Goal: Contribute content: Add original content to the website for others to see

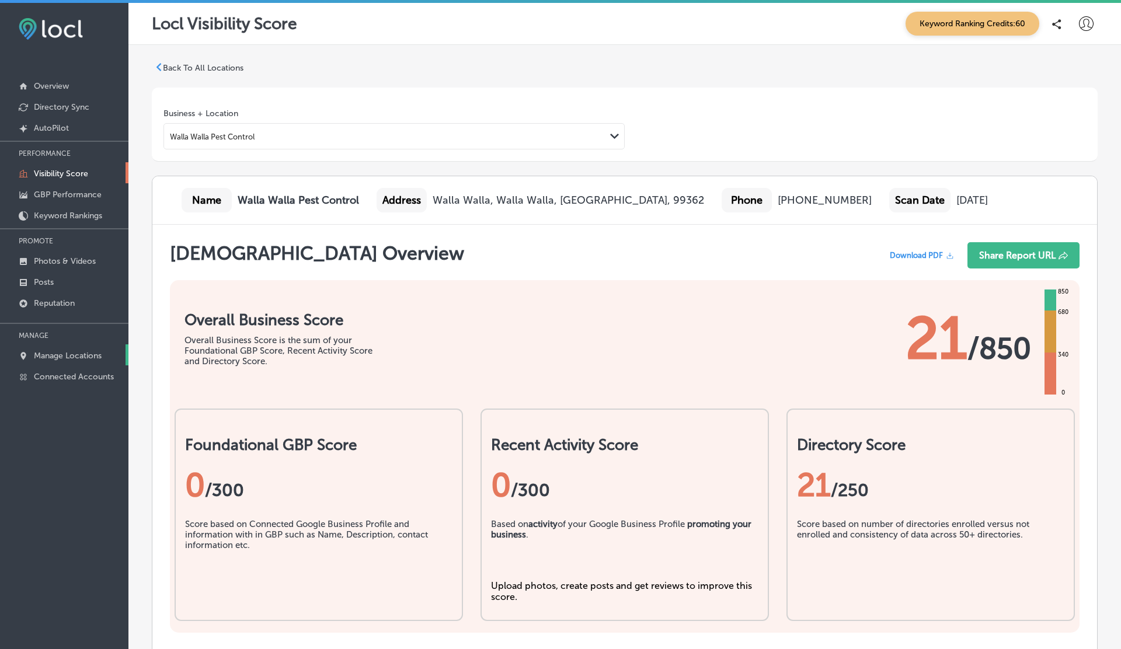
click at [48, 353] on p "Manage Locations" at bounding box center [68, 356] width 68 height 10
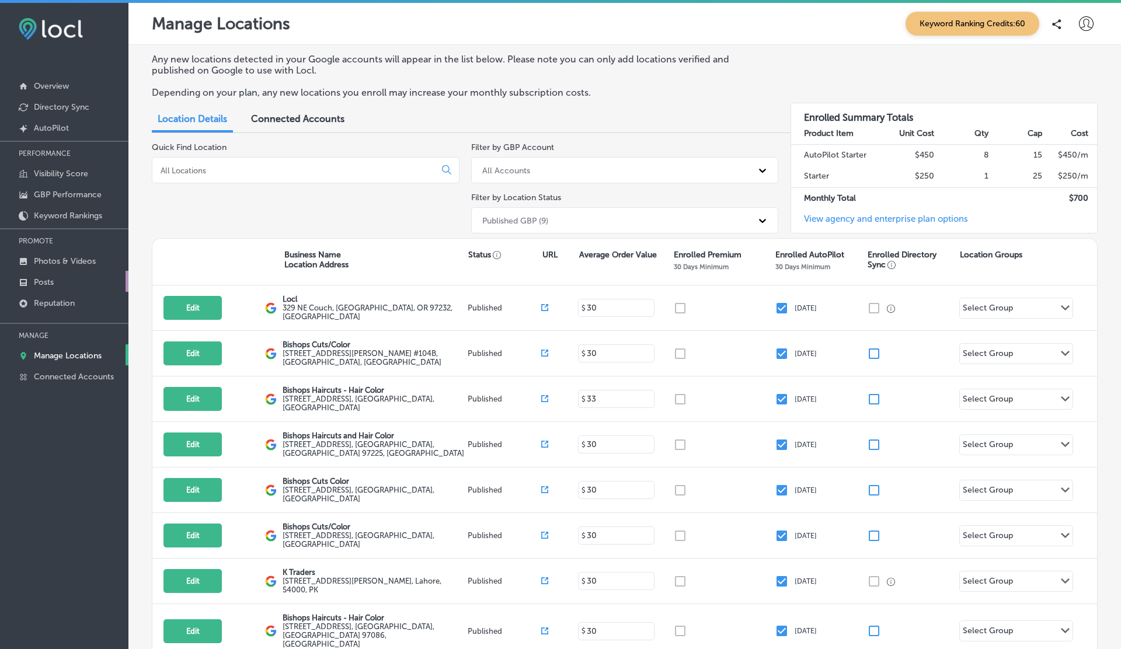
click at [39, 283] on p "Posts" at bounding box center [44, 282] width 20 height 10
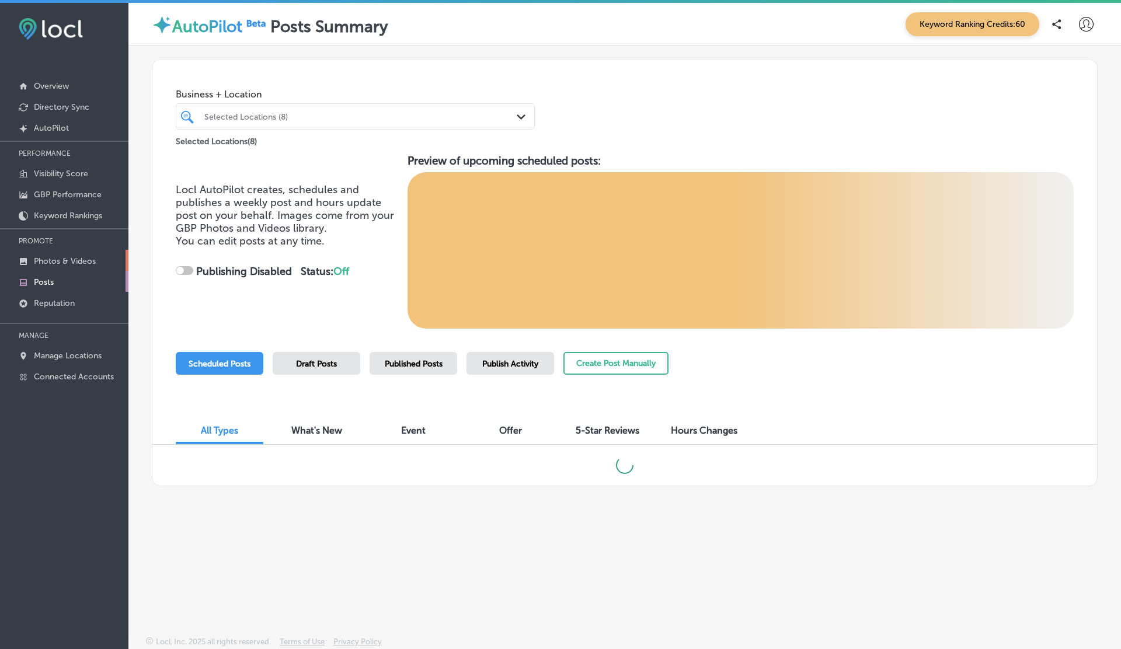
click at [50, 260] on p "Photos & Videos" at bounding box center [65, 261] width 62 height 10
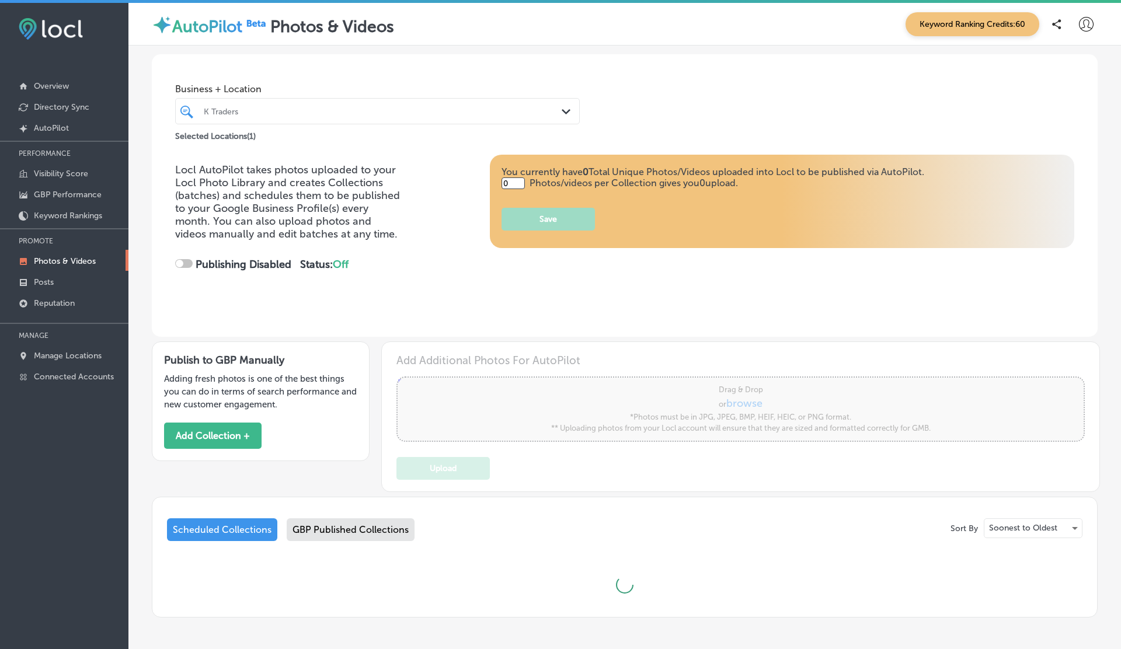
type input "5"
checkbox input "true"
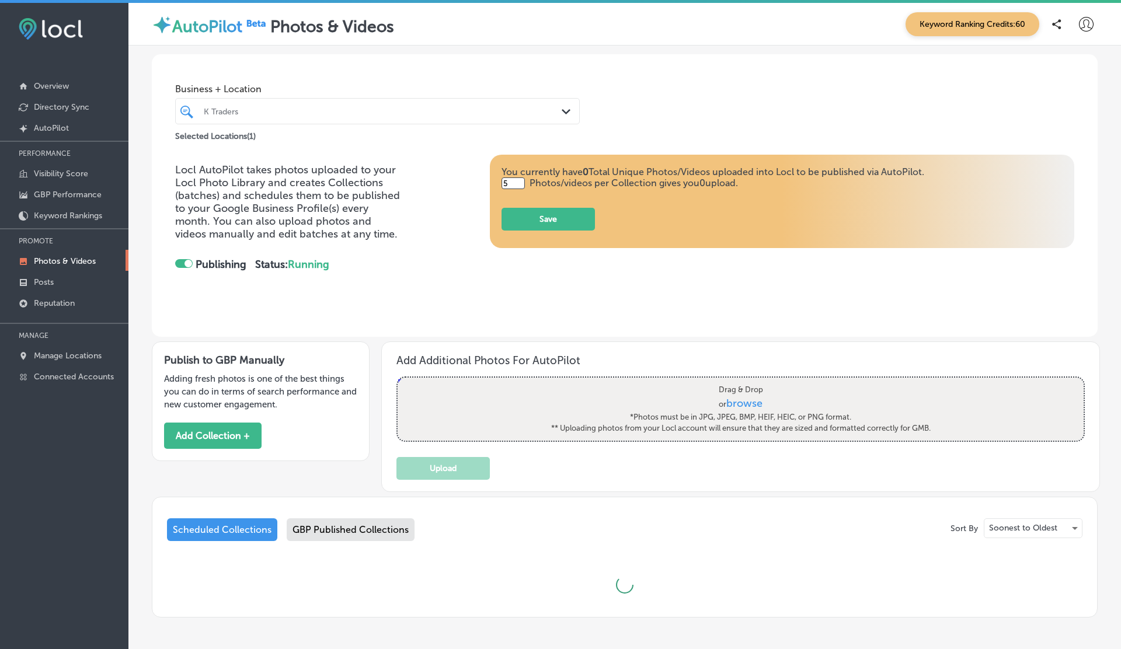
click at [336, 113] on div "K Traders" at bounding box center [383, 111] width 359 height 10
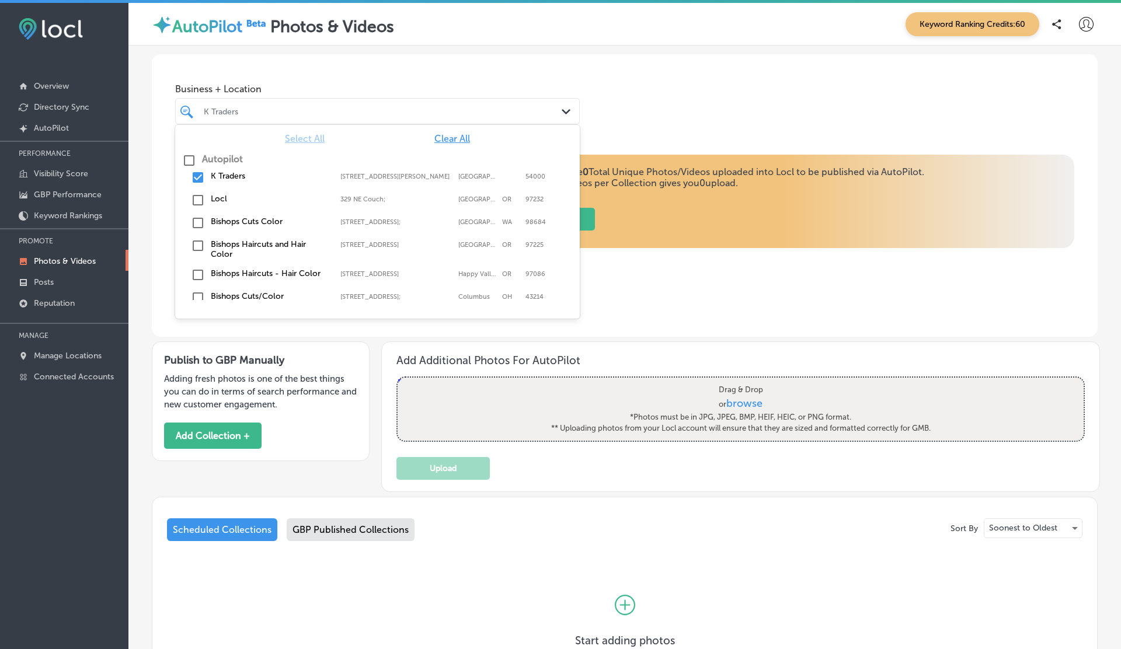
click at [695, 67] on div "Business + Location option focused, 1 of 3. 10 results available. Use Up and Do…" at bounding box center [625, 98] width 946 height 89
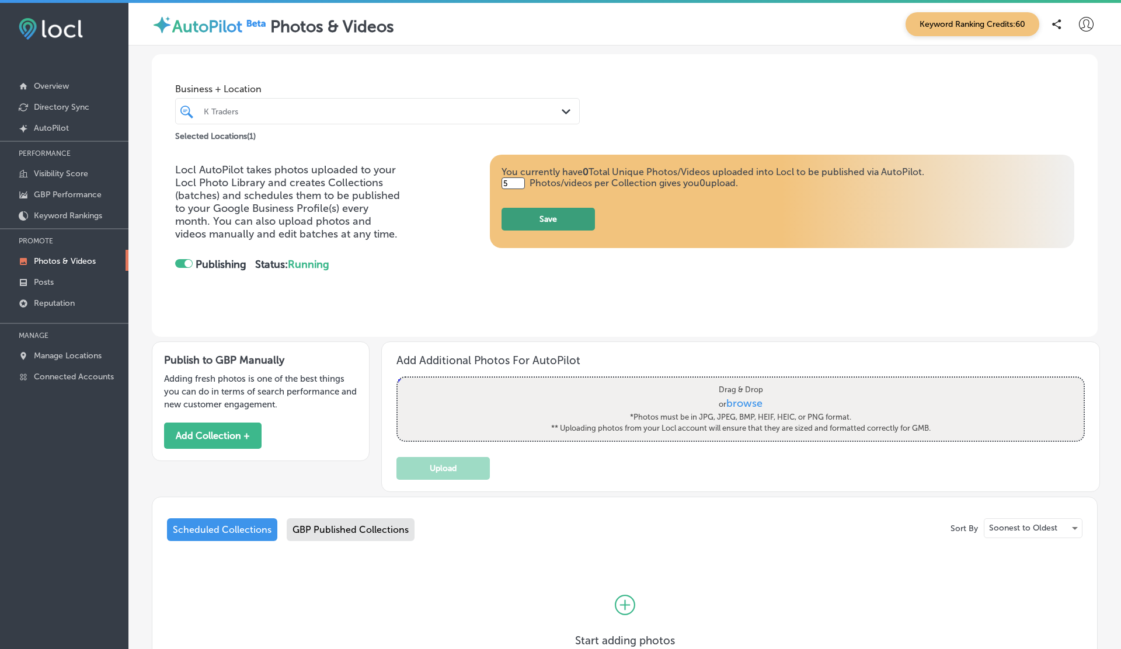
click at [549, 221] on button "Save" at bounding box center [547, 219] width 93 height 23
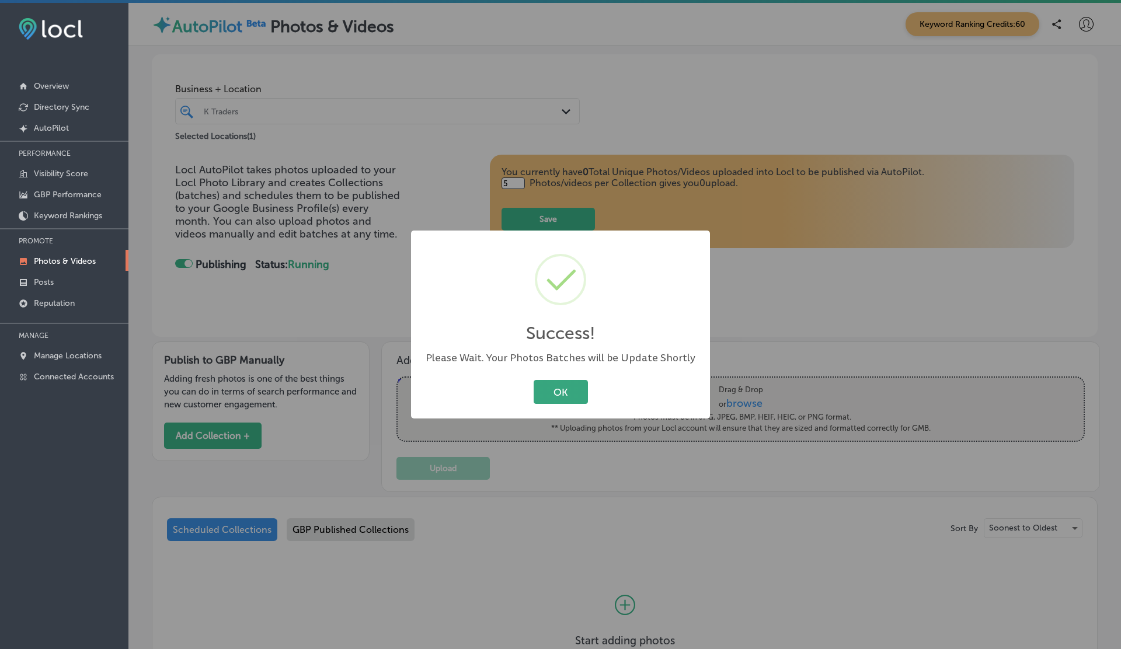
click at [553, 391] on button "OK" at bounding box center [561, 392] width 54 height 24
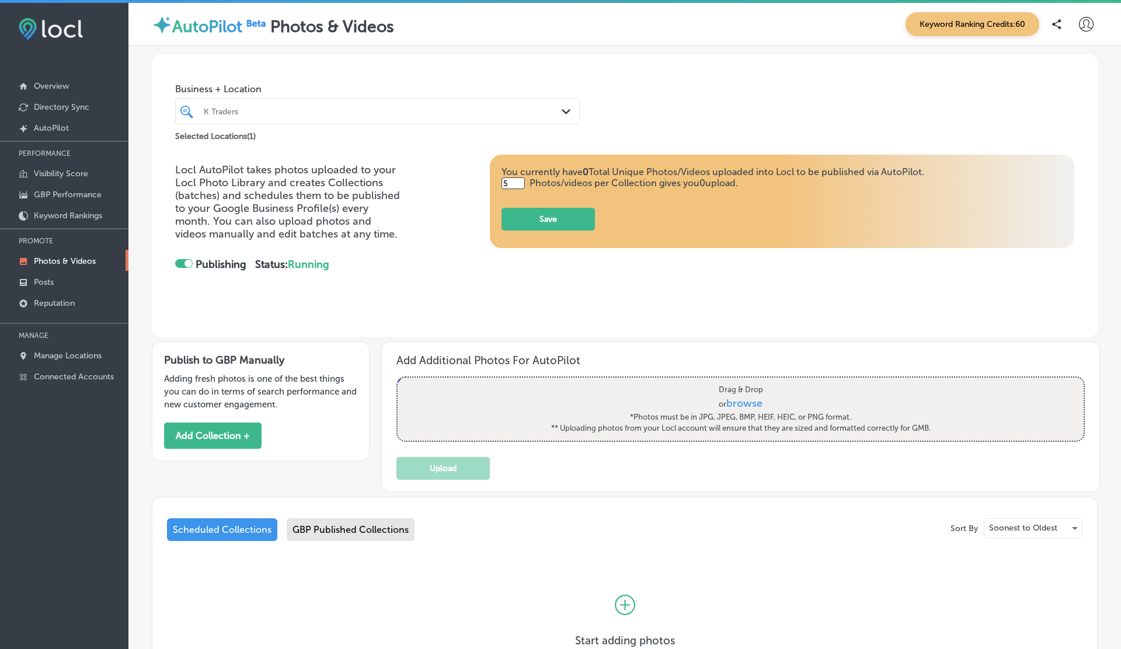
click at [748, 402] on span "browse" at bounding box center [744, 403] width 36 height 13
click at [748, 381] on input "Drag & Drop or browse *Photos must be in JPG, JPEG, BMP, HEIF, HEIC, or PNG for…" at bounding box center [741, 380] width 686 height 4
type input "C:\fakepath\278044108_140003795218032_8071878743168997487_n copy.jpg"
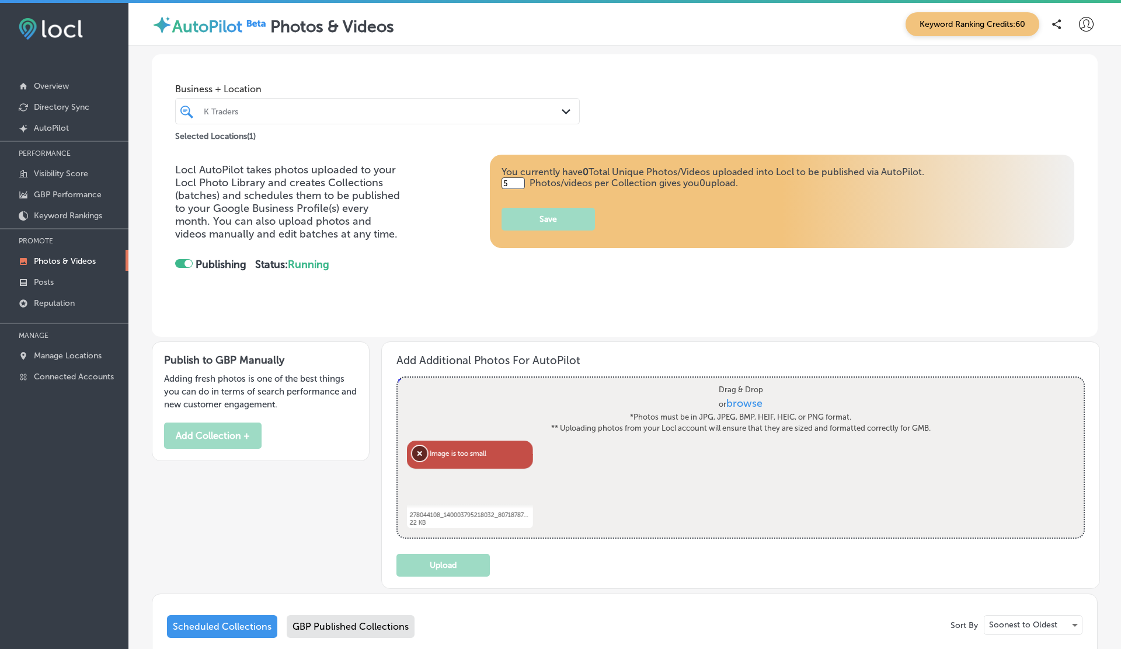
click at [422, 452] on button "Remove" at bounding box center [419, 453] width 15 height 15
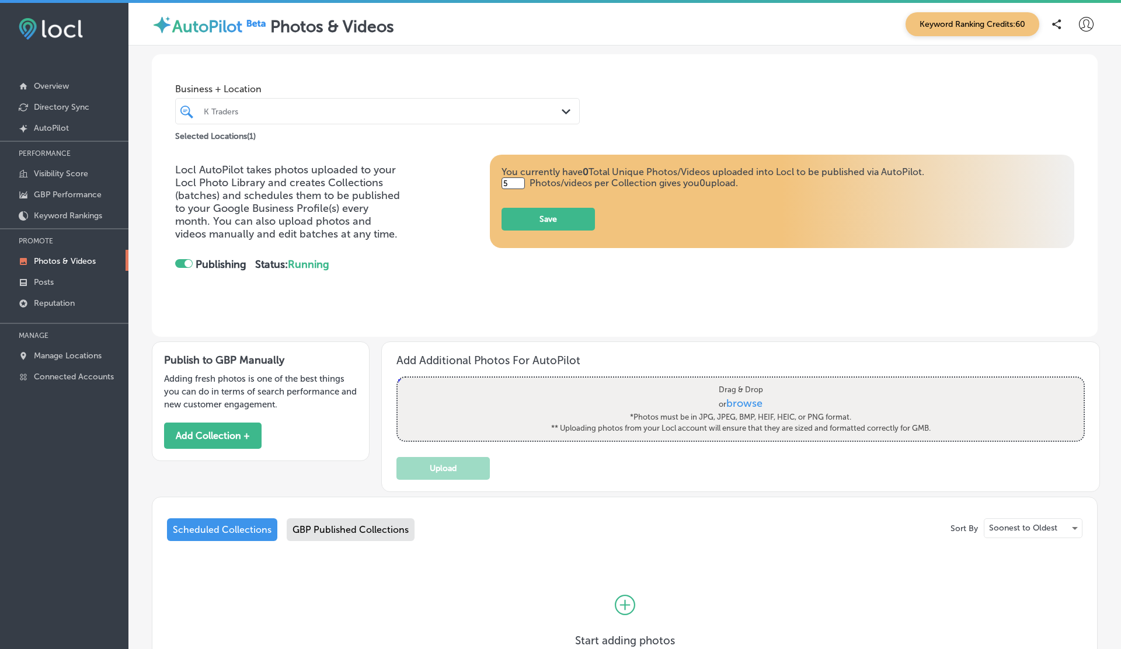
click at [751, 402] on span "browse" at bounding box center [744, 403] width 36 height 13
click at [751, 381] on input "Drag & Drop or browse *Photos must be in JPG, JPEG, BMP, HEIF, HEIC, or PNG for…" at bounding box center [741, 380] width 686 height 4
type input "C:\fakepath\278044108_140003795218032_8071878743168997487_n.jpg"
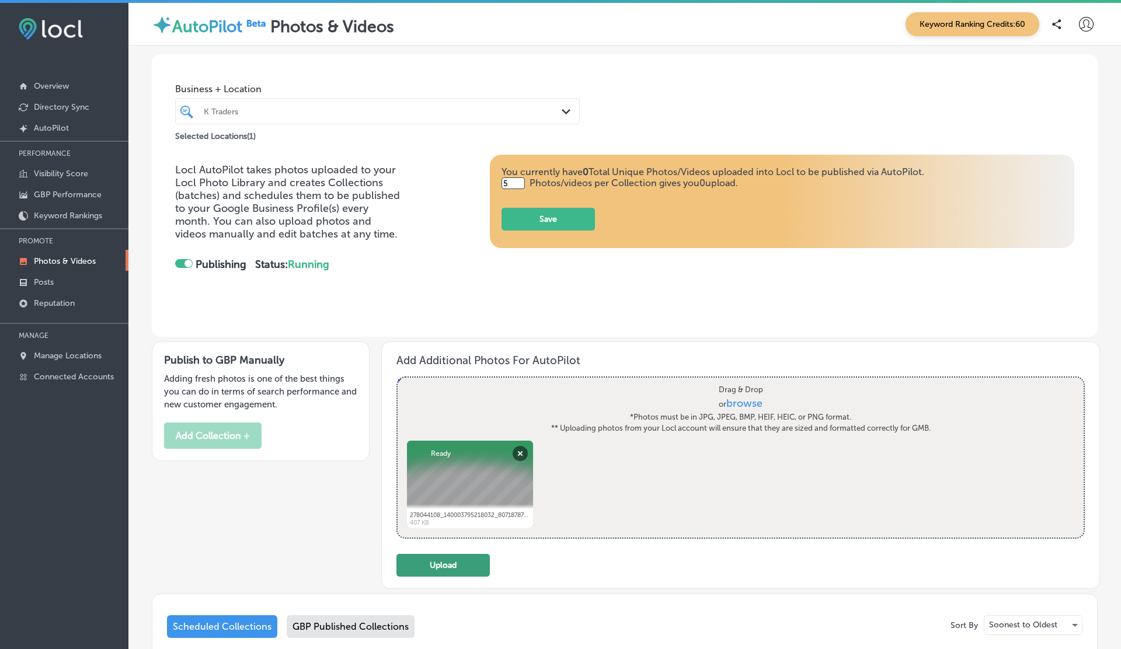
click at [469, 561] on button "Upload" at bounding box center [442, 565] width 93 height 23
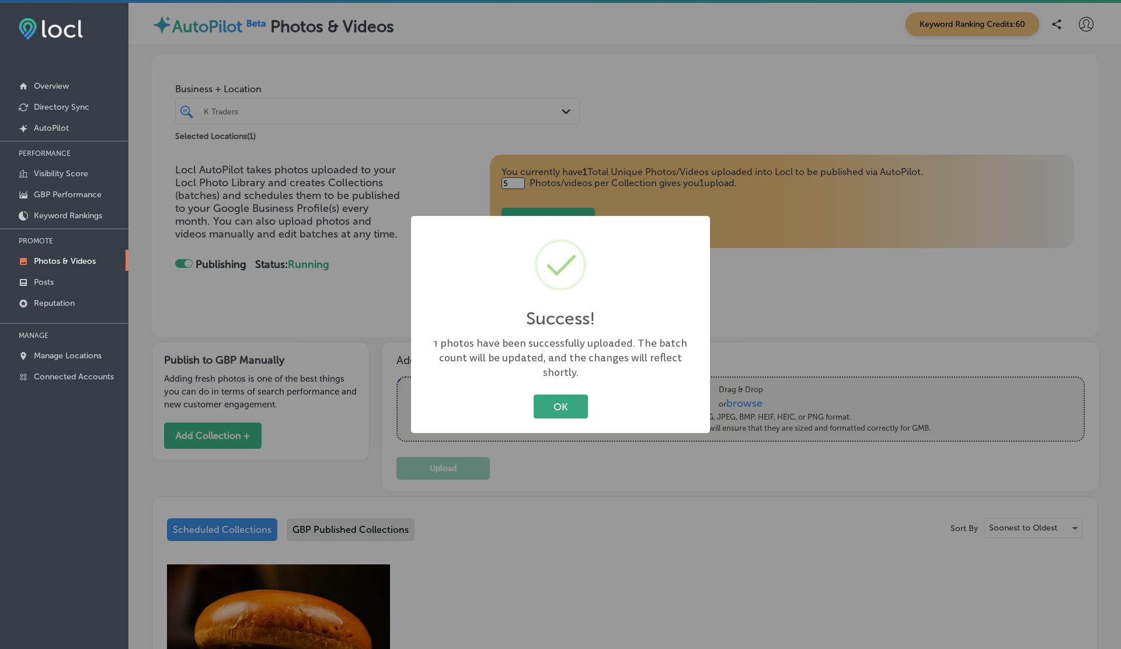
click at [558, 400] on button "OK" at bounding box center [561, 407] width 54 height 24
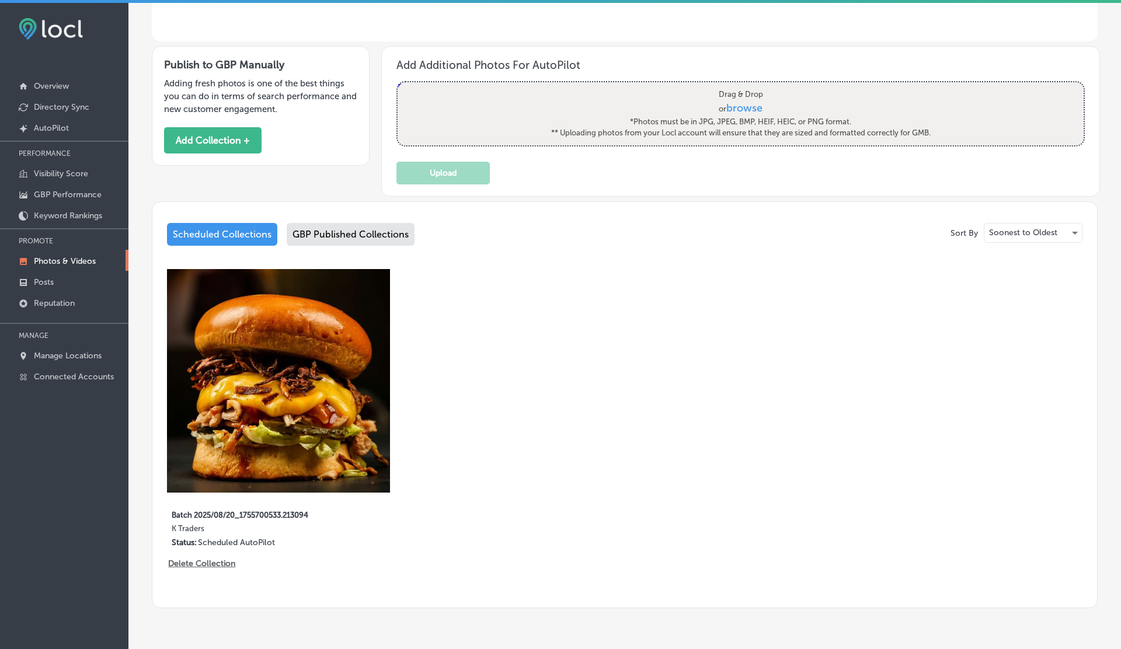
scroll to position [299, 0]
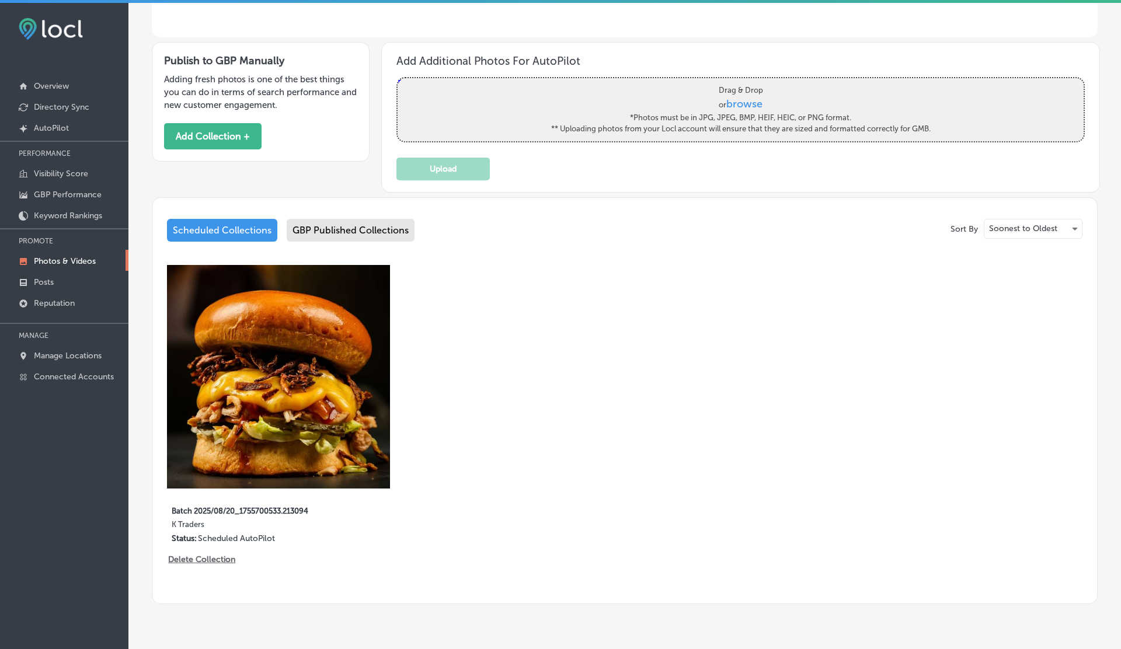
click at [743, 106] on span "browse" at bounding box center [744, 103] width 36 height 13
click at [743, 82] on input "Drag & Drop or browse *Photos must be in JPG, JPEG, BMP, HEIF, HEIC, or PNG for…" at bounding box center [741, 80] width 686 height 4
type input "C:\fakepath\c7060eab-8268-481b-b374-72d6ccfe26102.png"
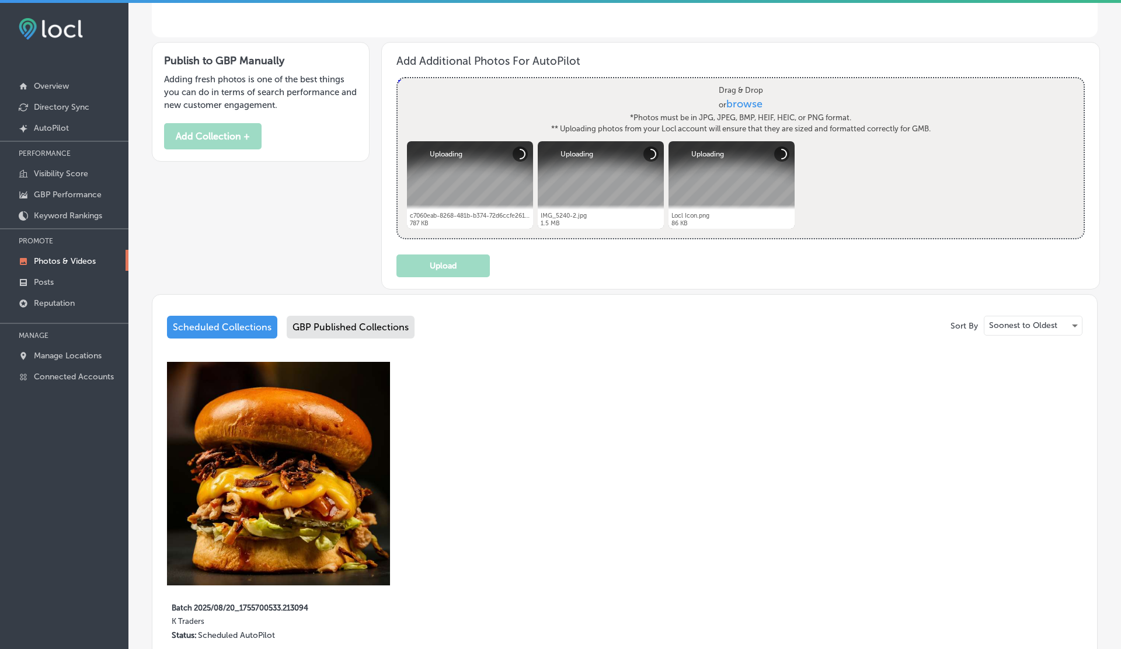
scroll to position [0, 0]
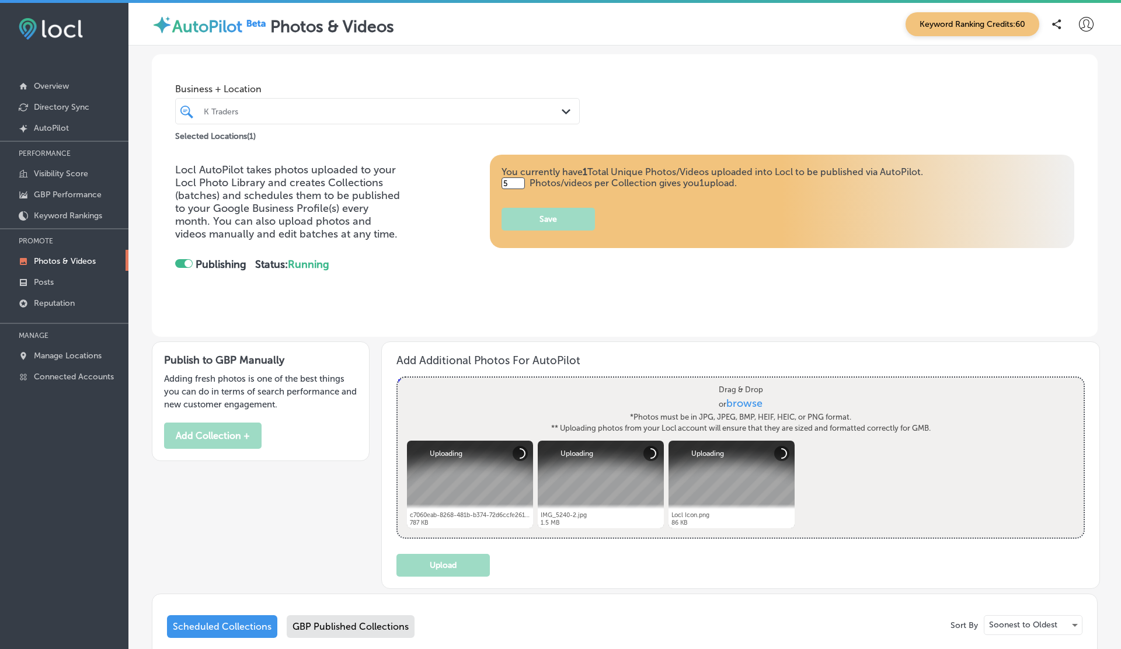
click at [516, 190] on div "You currently have 1 Total Unique Photos/Videos uploaded into Locl to be publis…" at bounding box center [711, 198] width 421 height 64
click at [516, 187] on input "5" at bounding box center [512, 183] width 23 height 12
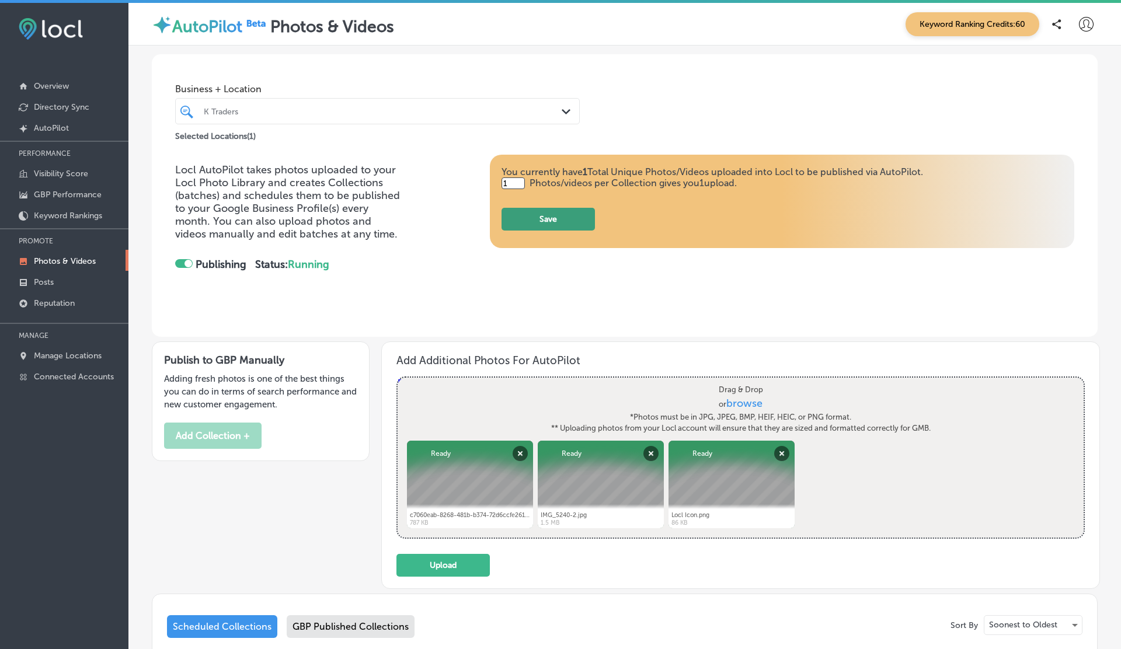
type input "1"
click at [538, 217] on button "Save" at bounding box center [547, 219] width 93 height 23
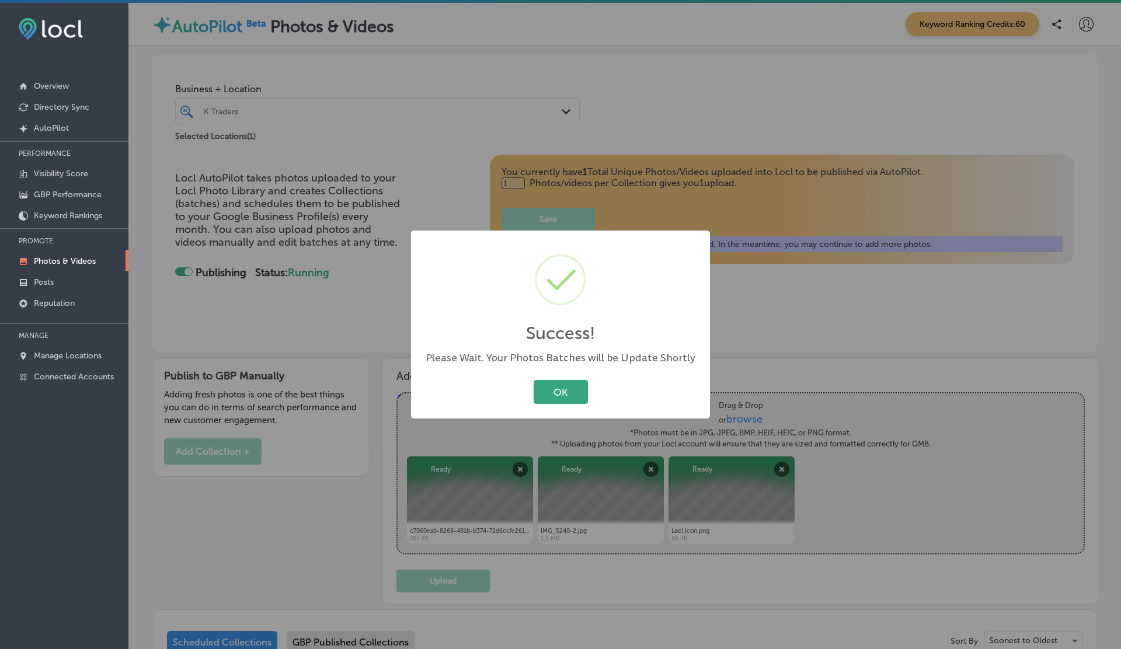
click at [569, 384] on button "OK" at bounding box center [561, 392] width 54 height 24
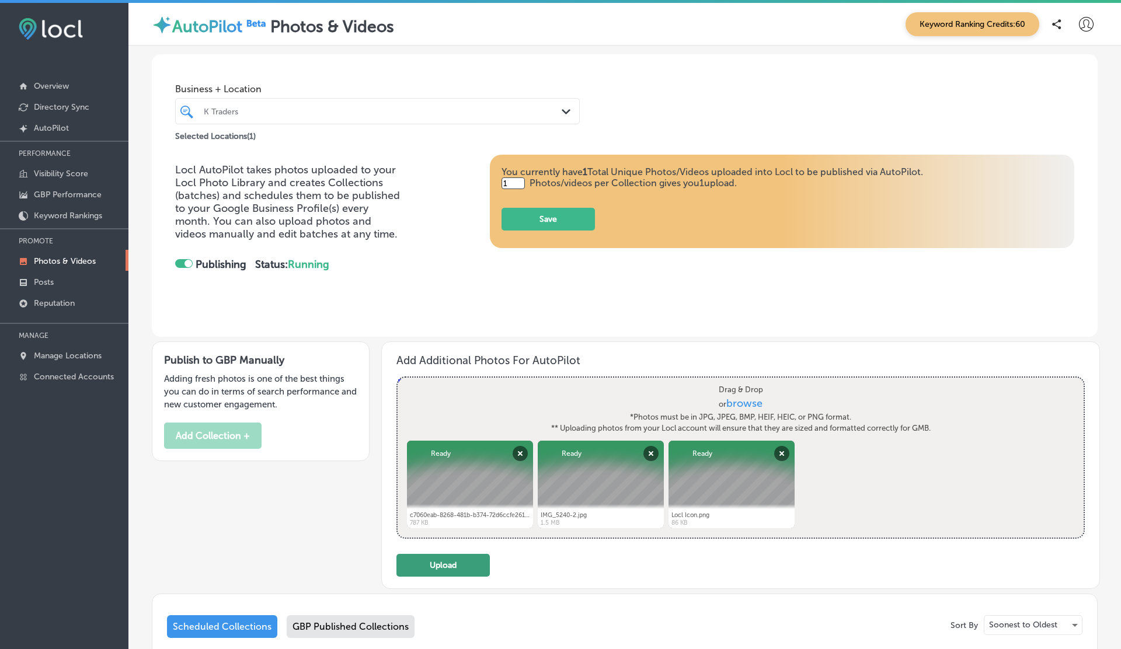
click at [466, 571] on button "Upload" at bounding box center [442, 565] width 93 height 23
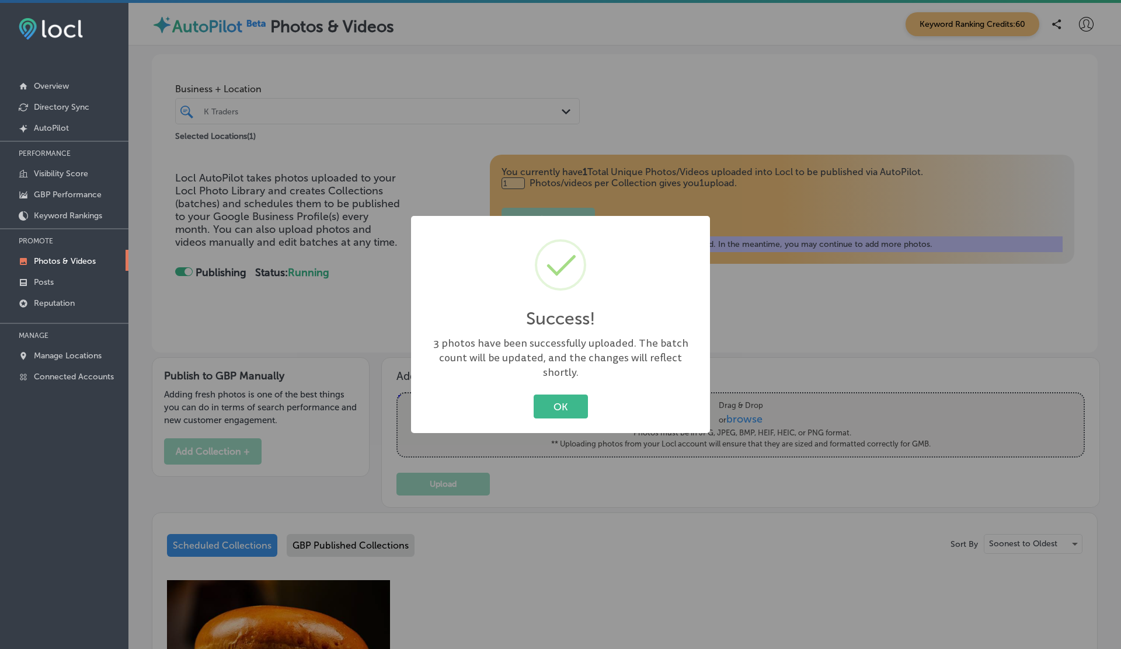
click at [563, 382] on div "Success! × 3 photos have been successfully uploaded. The batch count will be up…" at bounding box center [560, 325] width 299 height 218
click at [565, 395] on button "OK" at bounding box center [561, 407] width 54 height 24
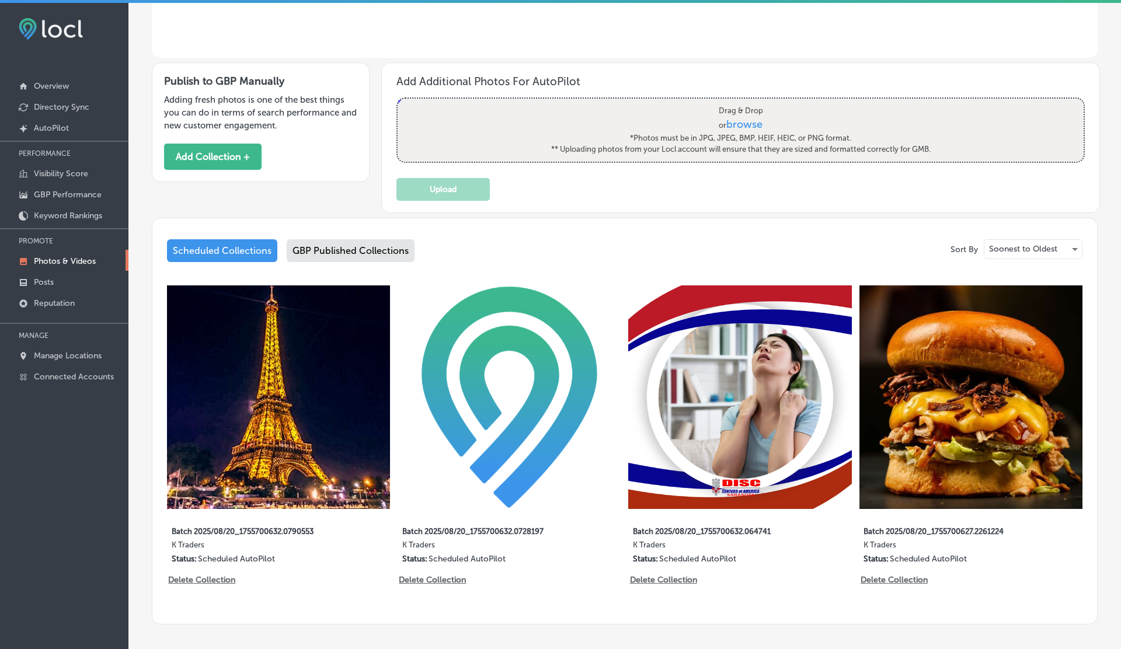
scroll to position [332, 0]
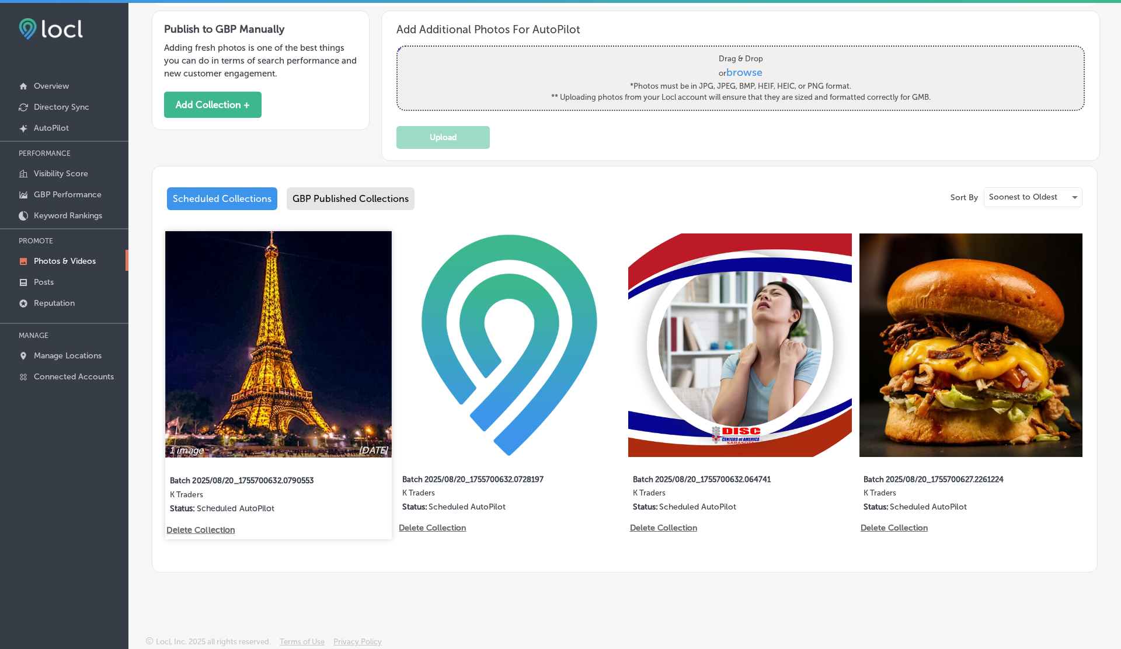
click at [291, 373] on img at bounding box center [278, 344] width 227 height 227
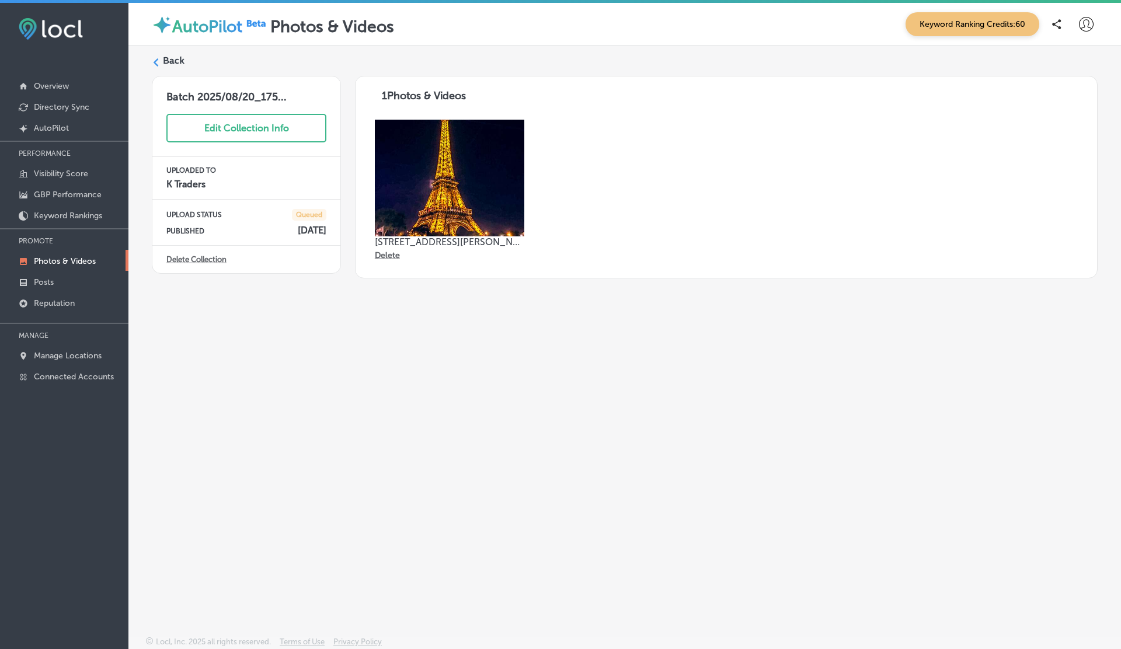
click at [159, 62] on icon at bounding box center [156, 62] width 8 height 8
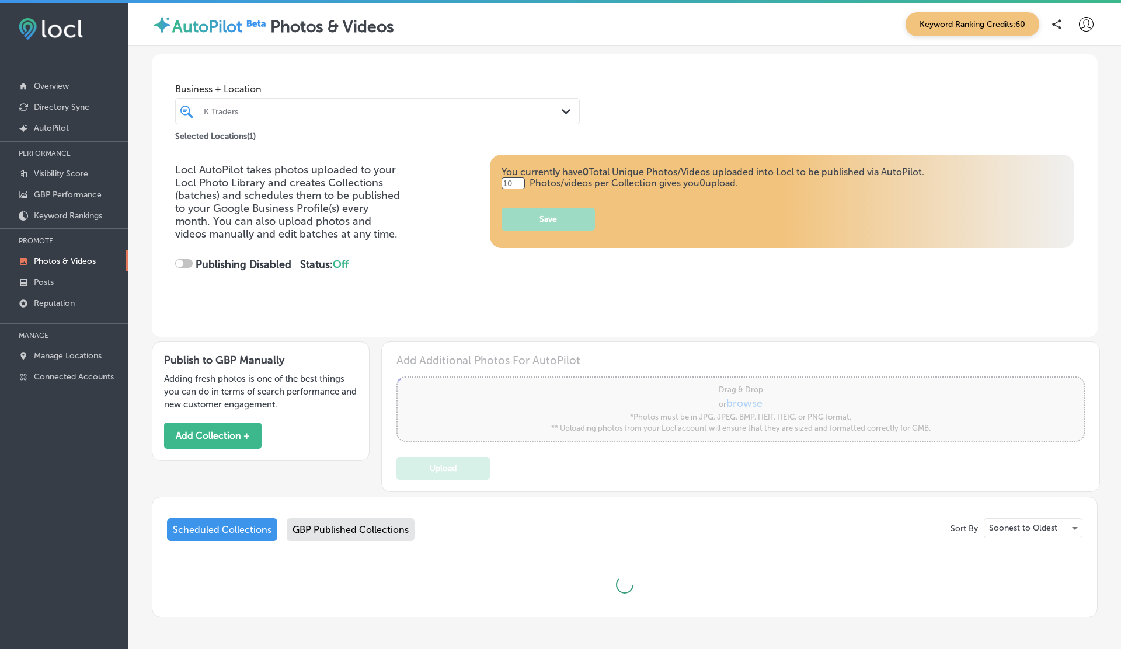
type input "1"
checkbox input "true"
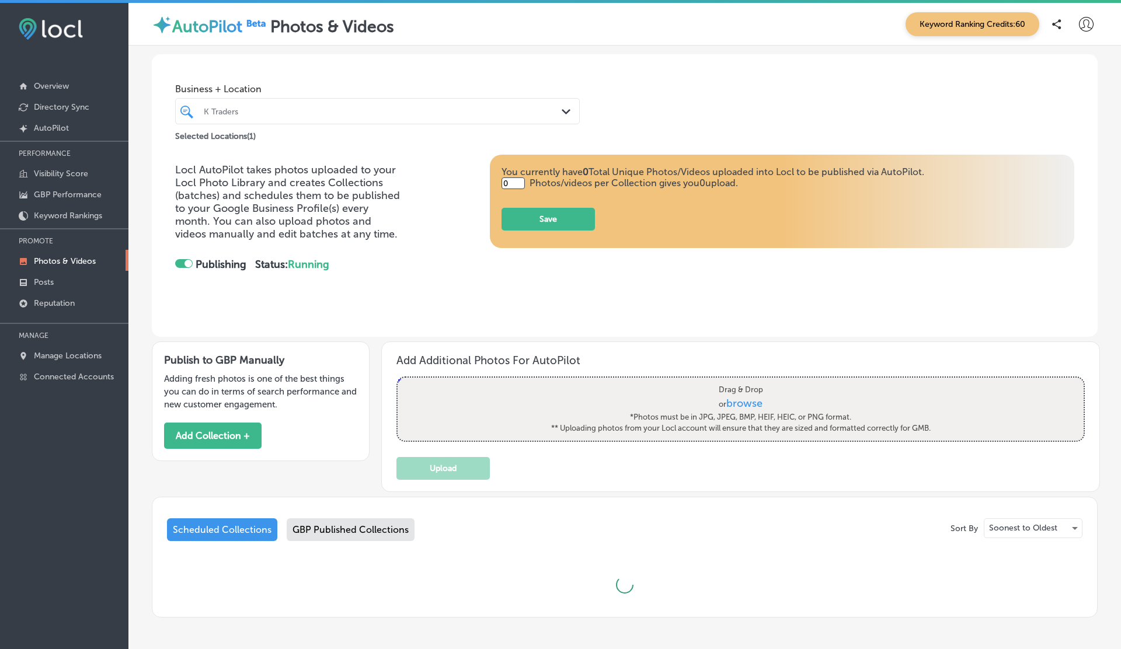
click at [149, 62] on div "Business + Location K Traders Path Created with Sketch. Selected Locations ( 1 …" at bounding box center [624, 336] width 992 height 581
type input "1"
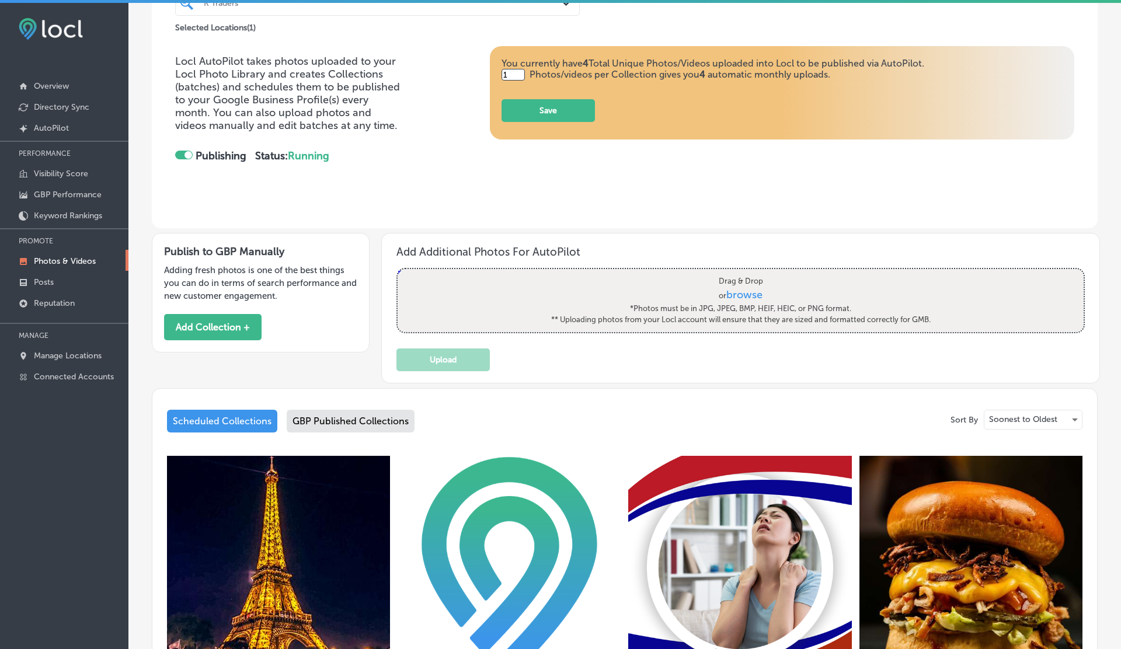
scroll to position [332, 0]
